Goal: Communication & Community: Ask a question

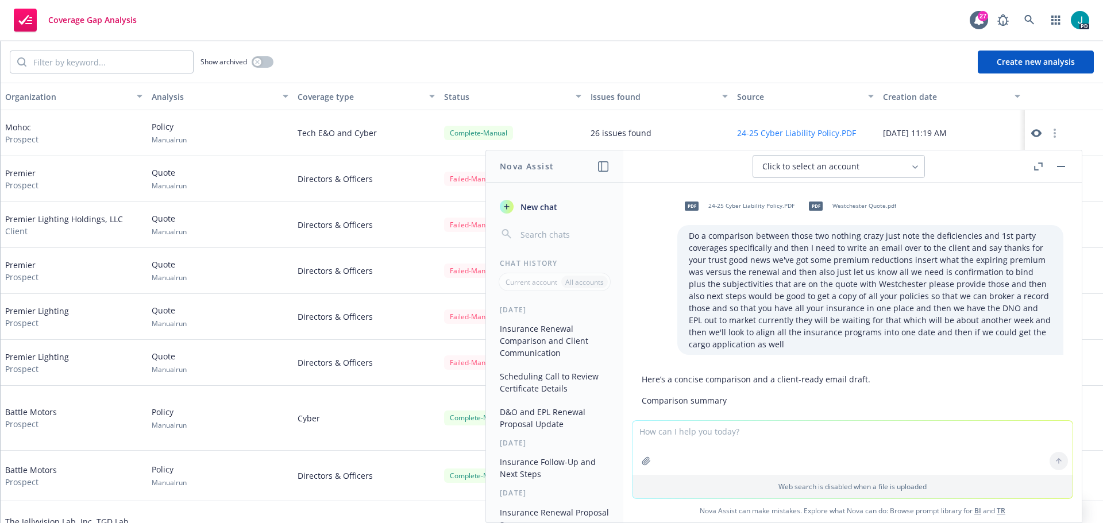
scroll to position [1635, 0]
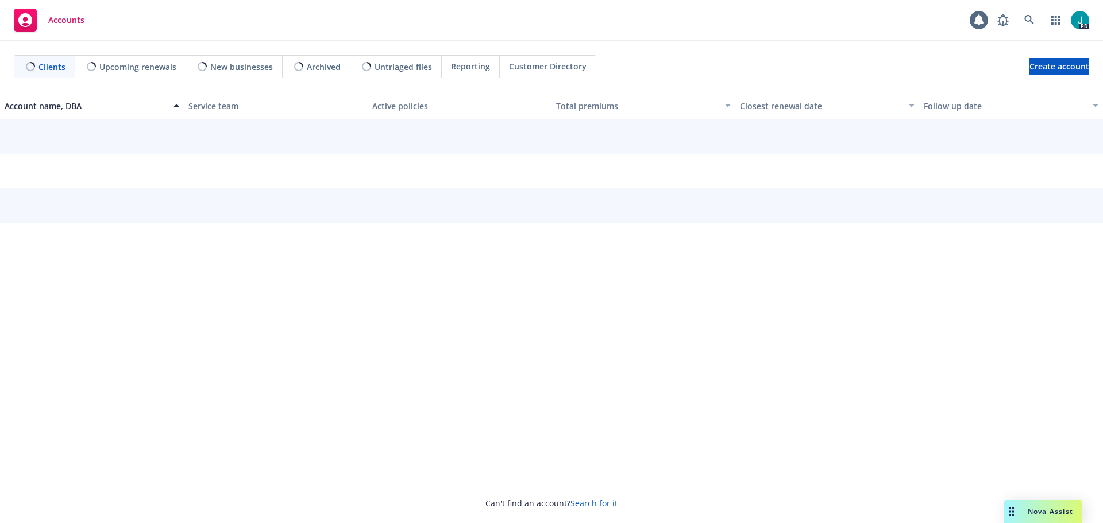
click at [1021, 512] on div "Nova Assist" at bounding box center [1050, 512] width 64 height 10
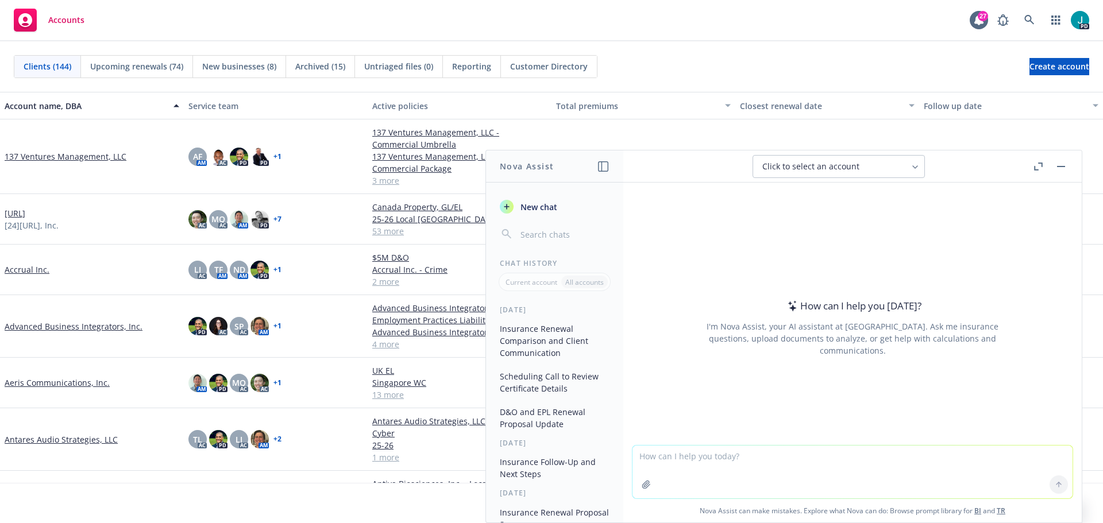
click at [832, 477] on textarea at bounding box center [852, 472] width 440 height 53
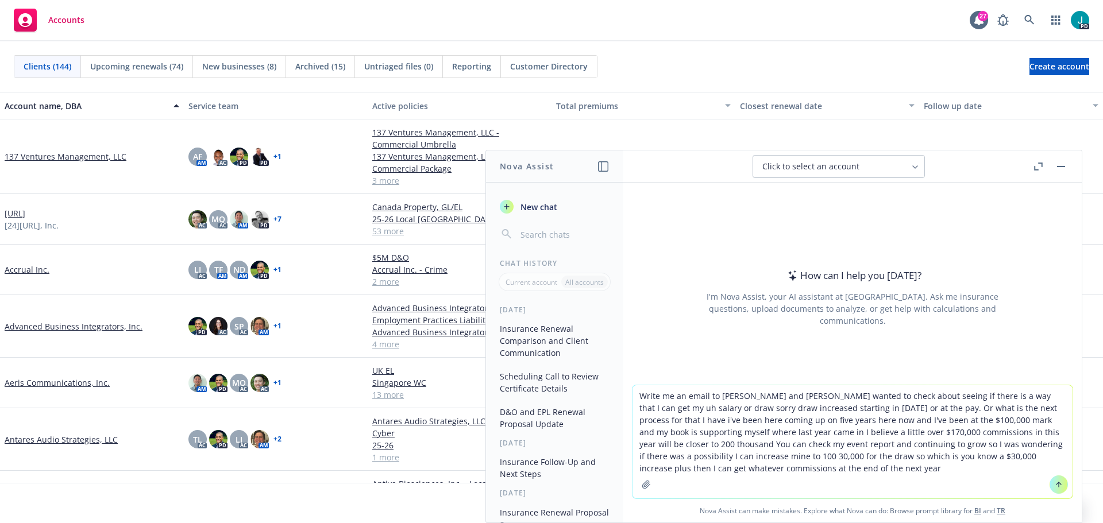
type textarea "Write me an email to [PERSON_NAME] and [PERSON_NAME] wanted to check about seei…"
click at [1049, 481] on button at bounding box center [1058, 485] width 18 height 18
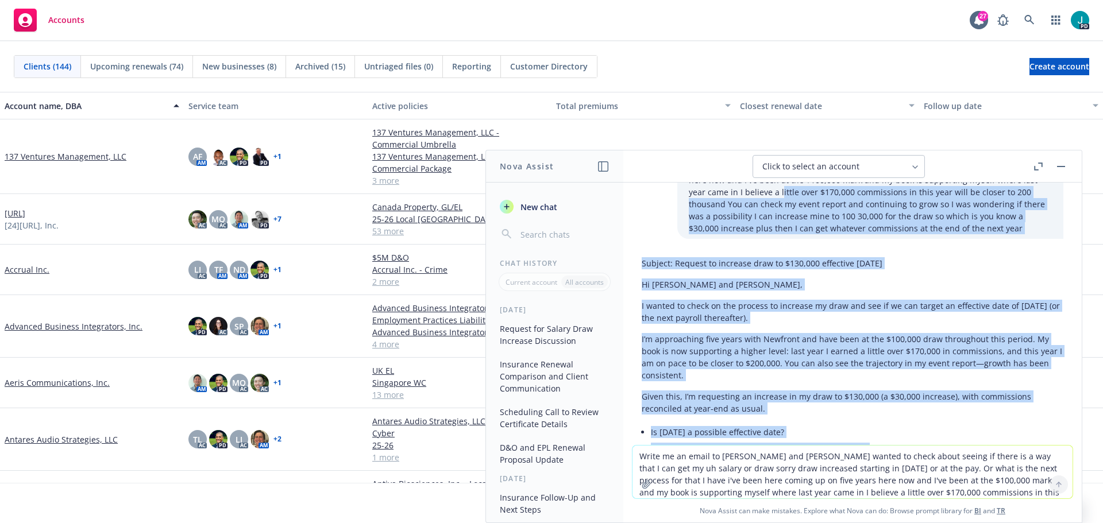
scroll to position [52, 0]
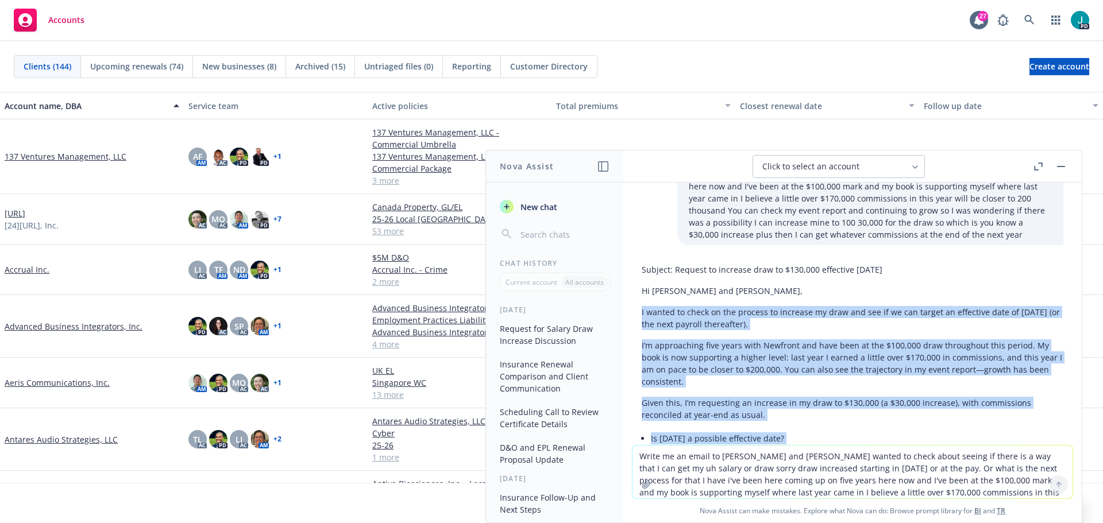
drag, startPoint x: 760, startPoint y: 369, endPoint x: 634, endPoint y: 311, distance: 138.3
click at [634, 311] on div "Subject: Request to increase draw to $130,000 effective [DATE] Hi [PERSON_NAME]…" at bounding box center [852, 414] width 440 height 310
copy div "I wanted to check on the process to increase my draw and see if we can target a…"
